Goal: Share content

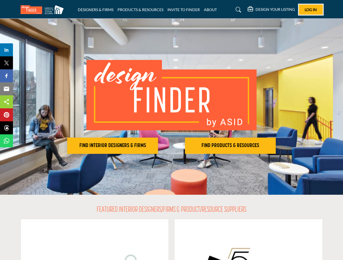
click at [311, 9] on span "Log In" at bounding box center [311, 9] width 12 height 5
click at [113, 145] on h2 "FIND INTERIOR DESIGNERS & FIRMS" at bounding box center [113, 145] width 88 height 6
click at [231, 145] on h2 "FIND PRODUCTS & RESOURCES" at bounding box center [231, 145] width 88 height 6
click at [6, 50] on span "Share" at bounding box center [8, 50] width 15 height 6
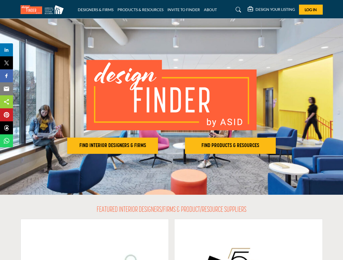
click at [6, 63] on span "Tweet" at bounding box center [8, 62] width 15 height 6
click at [6, 76] on span "Share" at bounding box center [8, 75] width 15 height 6
click at [6, 89] on span "Email" at bounding box center [8, 88] width 15 height 6
click at [6, 102] on span "Share" at bounding box center [8, 101] width 15 height 6
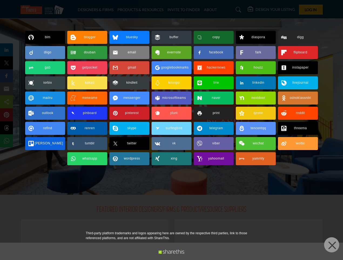
click at [6, 115] on span "Pin" at bounding box center [6, 114] width 10 height 6
